Goal: Information Seeking & Learning: Learn about a topic

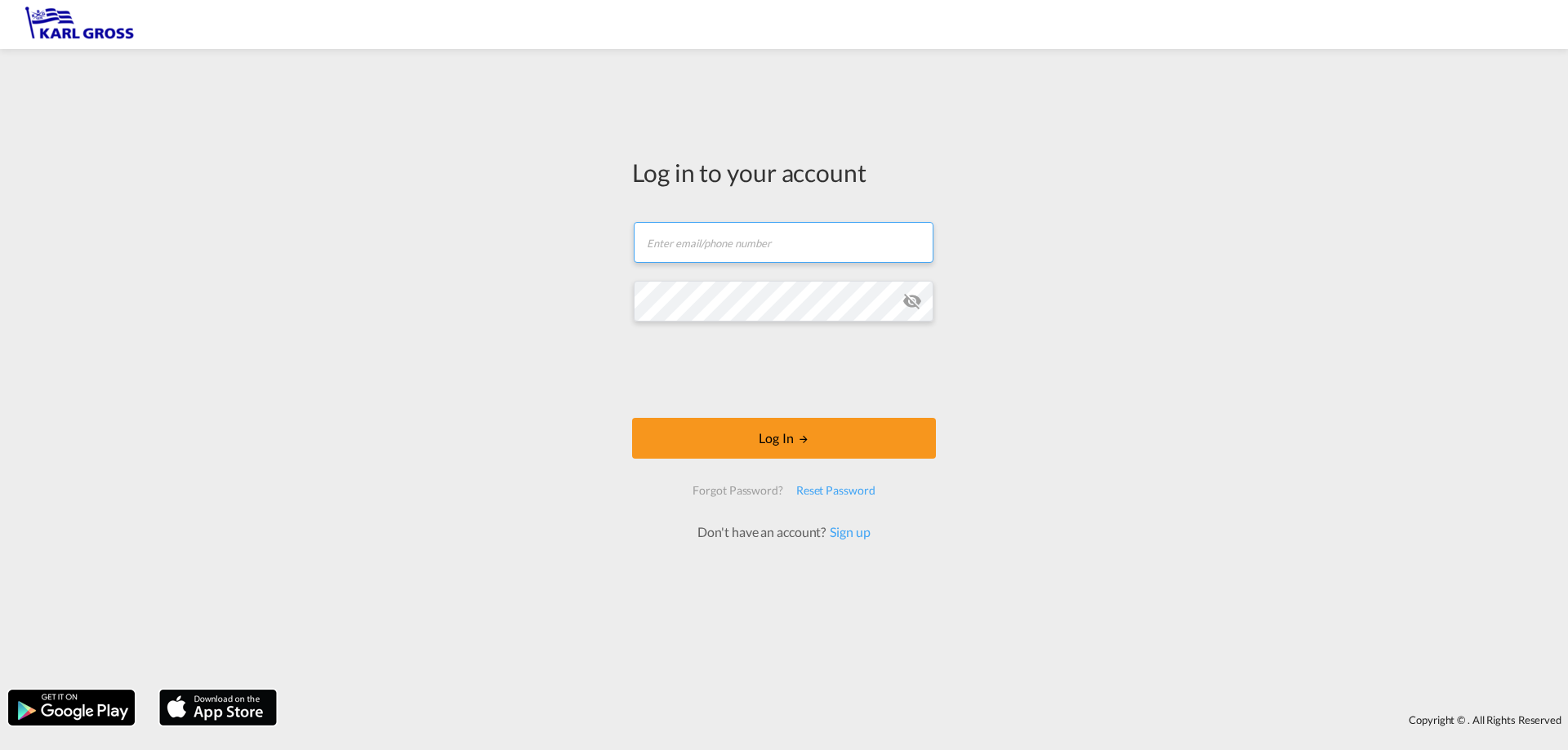
type input "[PERSON_NAME][EMAIL_ADDRESS][DOMAIN_NAME]"
click at [455, 283] on div "Log in to your account [PERSON_NAME][EMAIL_ADDRESS][DOMAIN_NAME] Log In Forgot …" at bounding box center [784, 368] width 1568 height 624
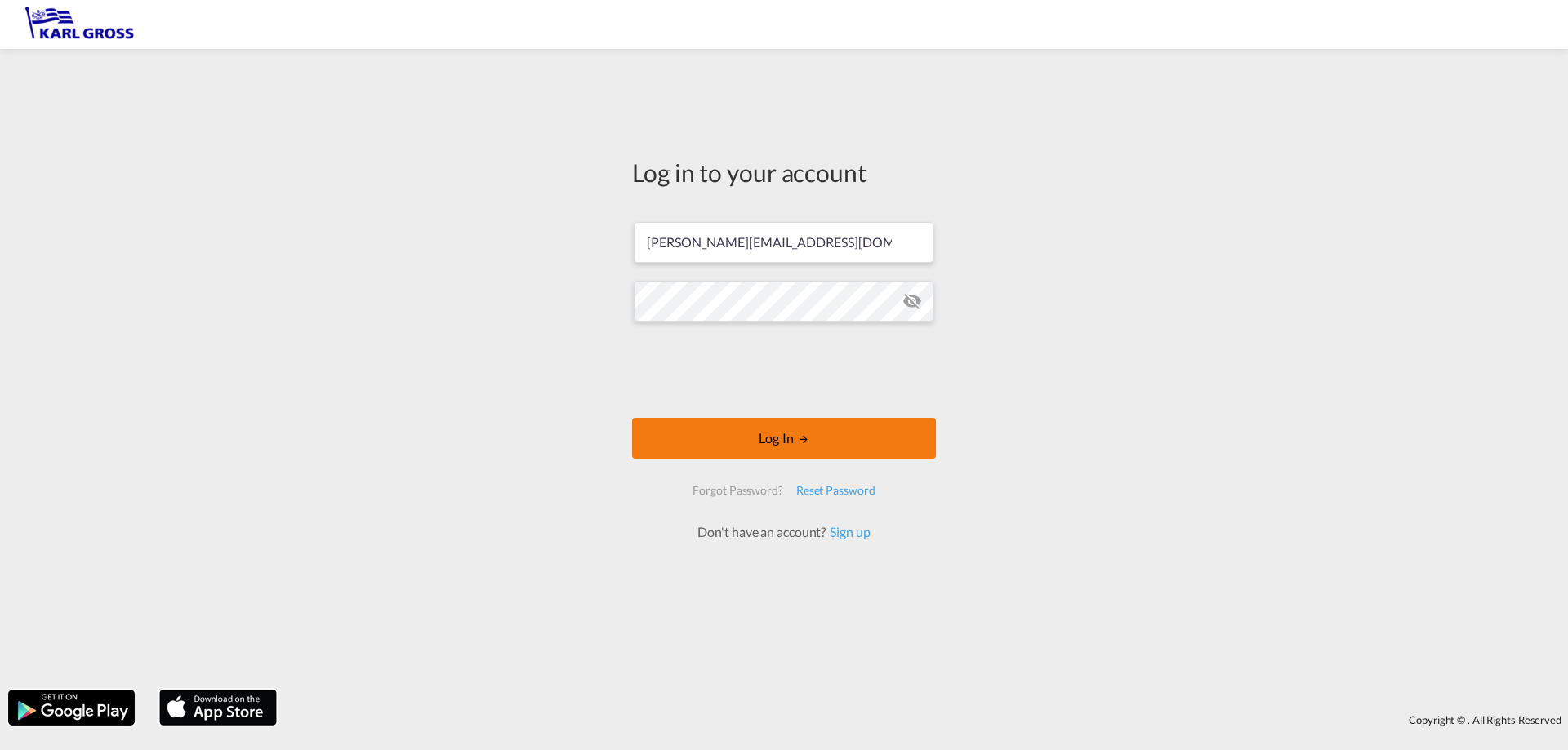
click at [725, 445] on button "Log In" at bounding box center [784, 438] width 303 height 41
